Goal: Task Accomplishment & Management: Manage account settings

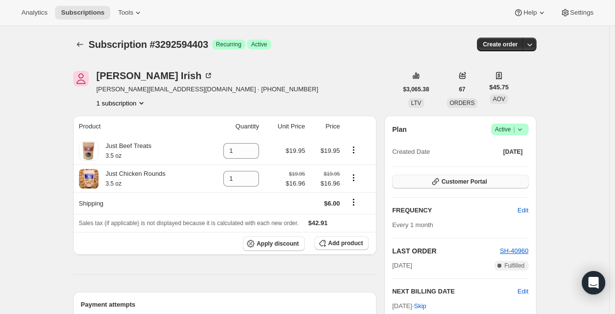
click at [490, 182] on button "Customer Portal" at bounding box center [460, 182] width 136 height 14
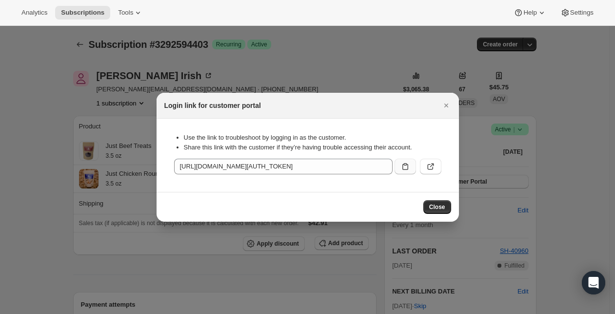
click at [408, 164] on icon ":rc2:" at bounding box center [405, 166] width 10 height 10
click at [447, 103] on icon "Close" at bounding box center [446, 105] width 10 height 10
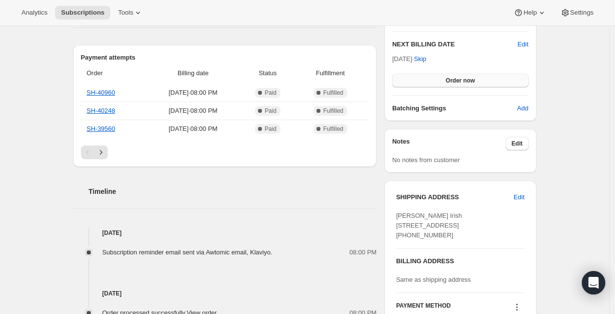
scroll to position [393, 0]
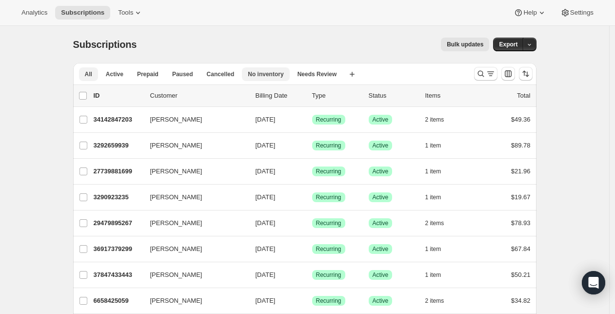
click at [265, 75] on span "No inventory" at bounding box center [266, 74] width 36 height 8
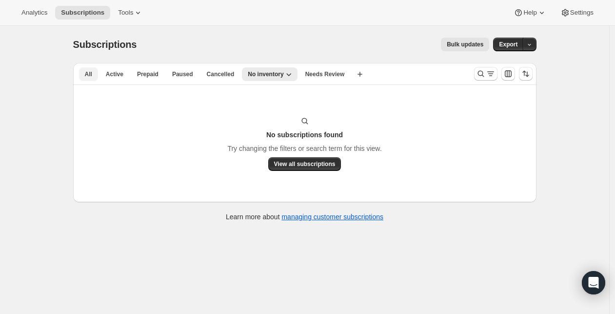
click at [95, 75] on button "All" at bounding box center [88, 74] width 19 height 14
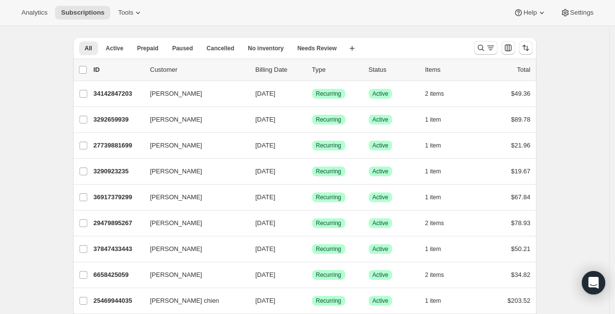
scroll to position [39, 0]
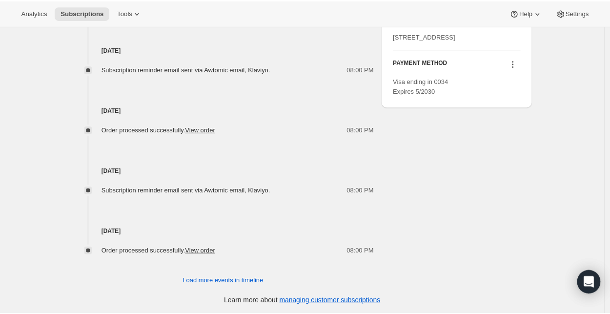
scroll to position [490, 0]
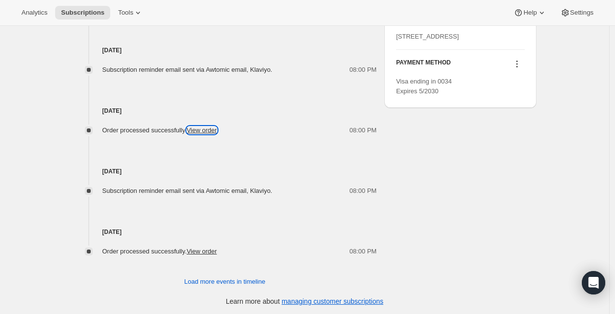
click at [217, 129] on link "View order" at bounding box center [202, 129] width 30 height 7
